Goal: Find specific page/section: Find specific page/section

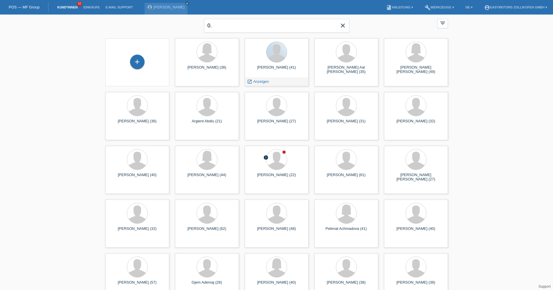
type input "0"
click at [92, 7] on link "Einkäufe" at bounding box center [91, 7] width 22 height 3
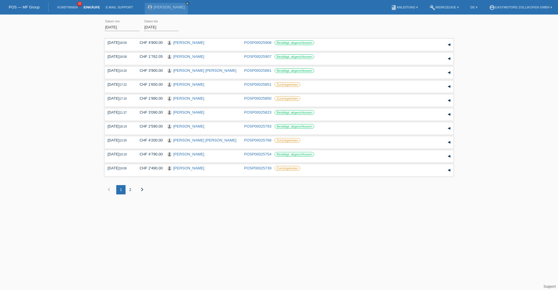
click at [131, 189] on div "2" at bounding box center [129, 189] width 9 height 9
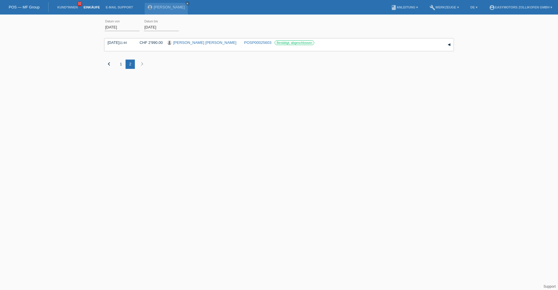
click at [120, 65] on div "1" at bounding box center [120, 64] width 9 height 9
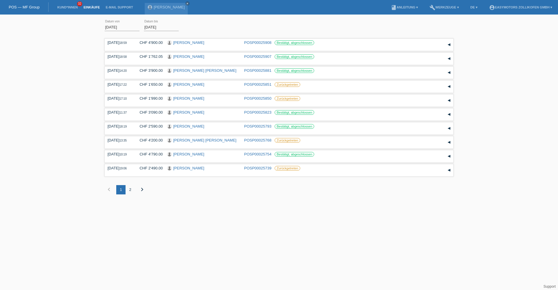
click at [28, 5] on link "POS — MF Group" at bounding box center [24, 7] width 31 height 4
